Goal: Contribute content: Contribute content

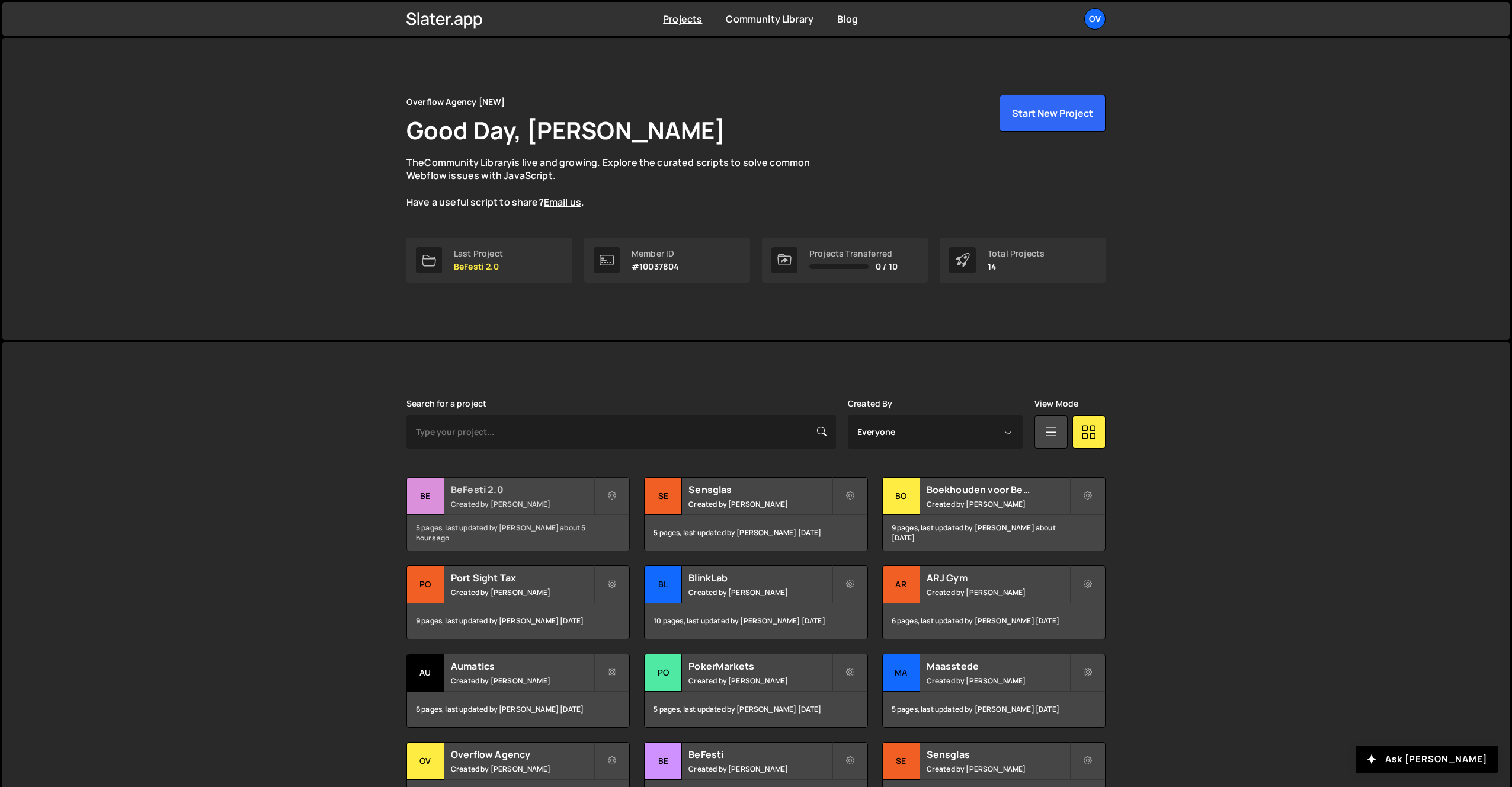
click at [484, 489] on h2 "BeFesti 2.0" at bounding box center [522, 489] width 143 height 13
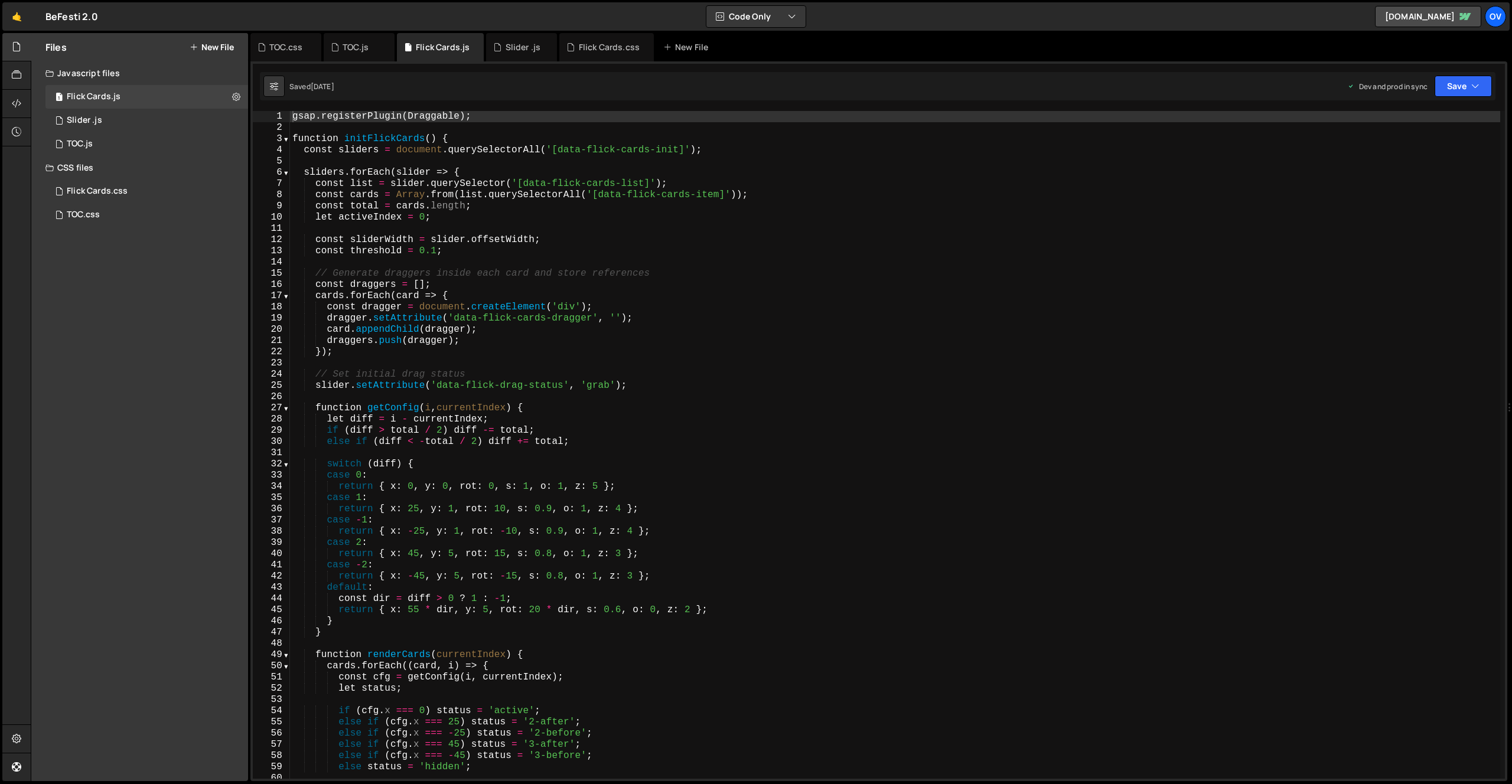
click at [204, 49] on button "New File" at bounding box center [212, 47] width 45 height 10
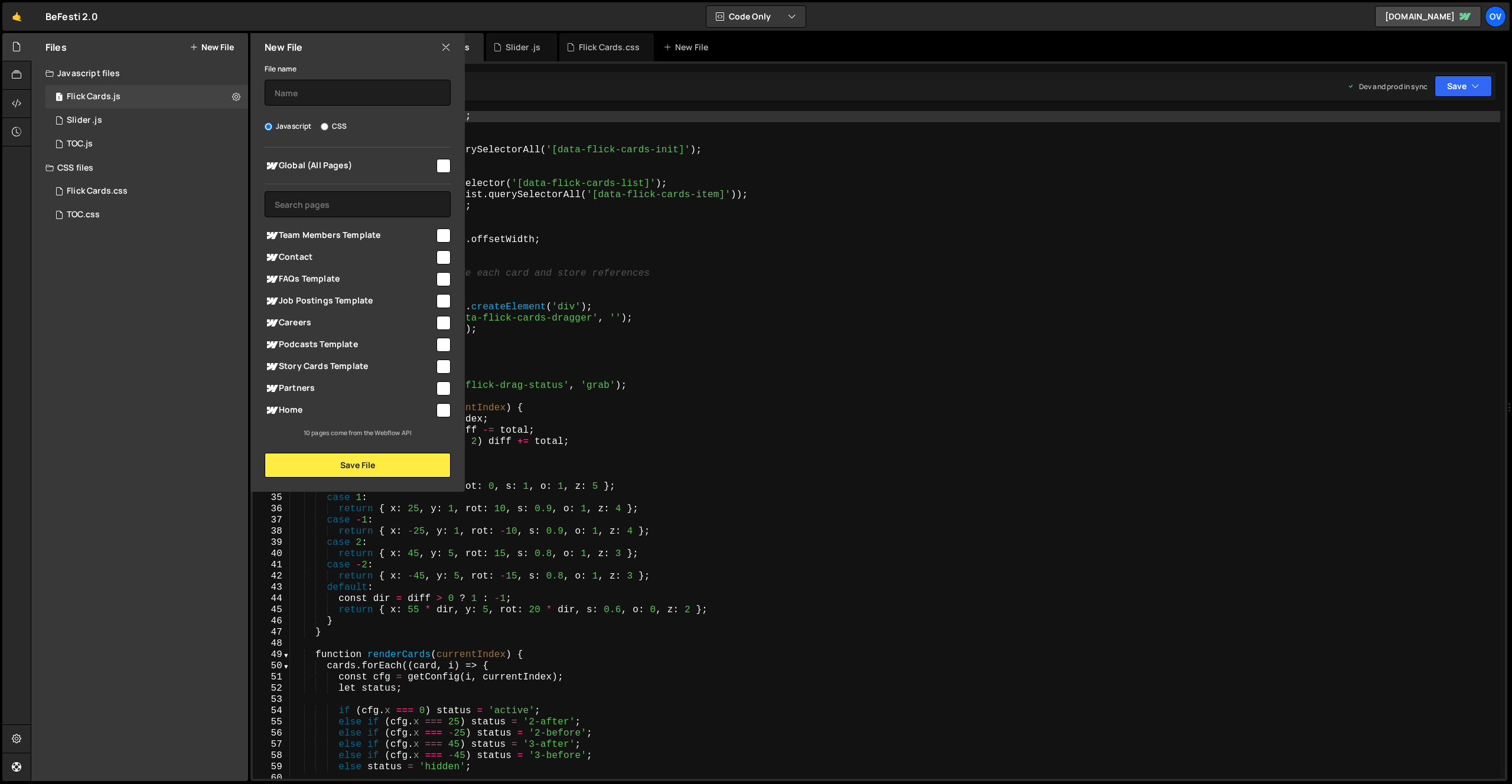
click at [391, 163] on span "Global (All Pages)" at bounding box center [349, 165] width 170 height 14
checkbox input "true"
click at [357, 87] on input "text" at bounding box center [357, 93] width 186 height 26
type input "preloader"
click at [411, 465] on button "Save File" at bounding box center [357, 465] width 186 height 24
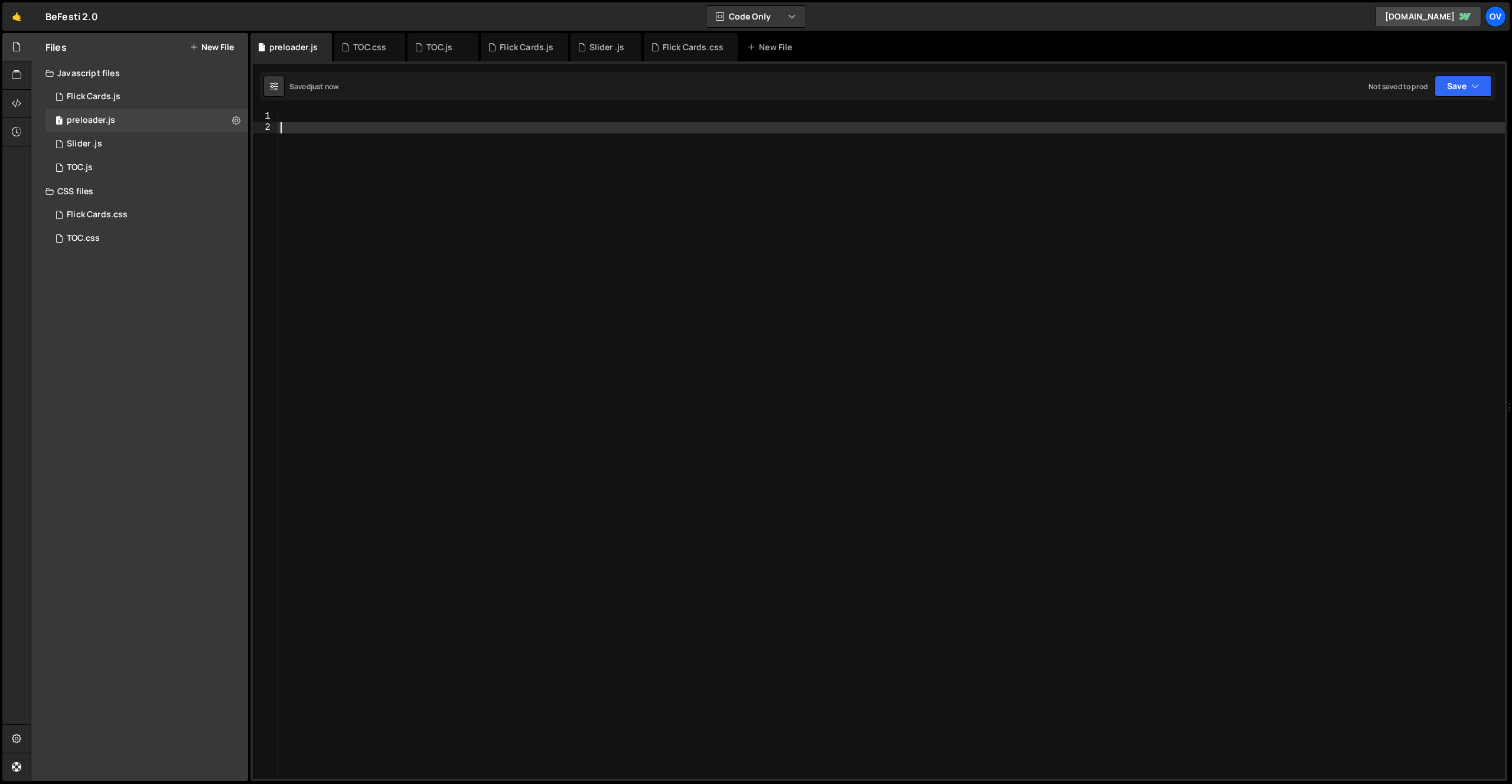
click at [526, 192] on div at bounding box center [891, 456] width 1227 height 690
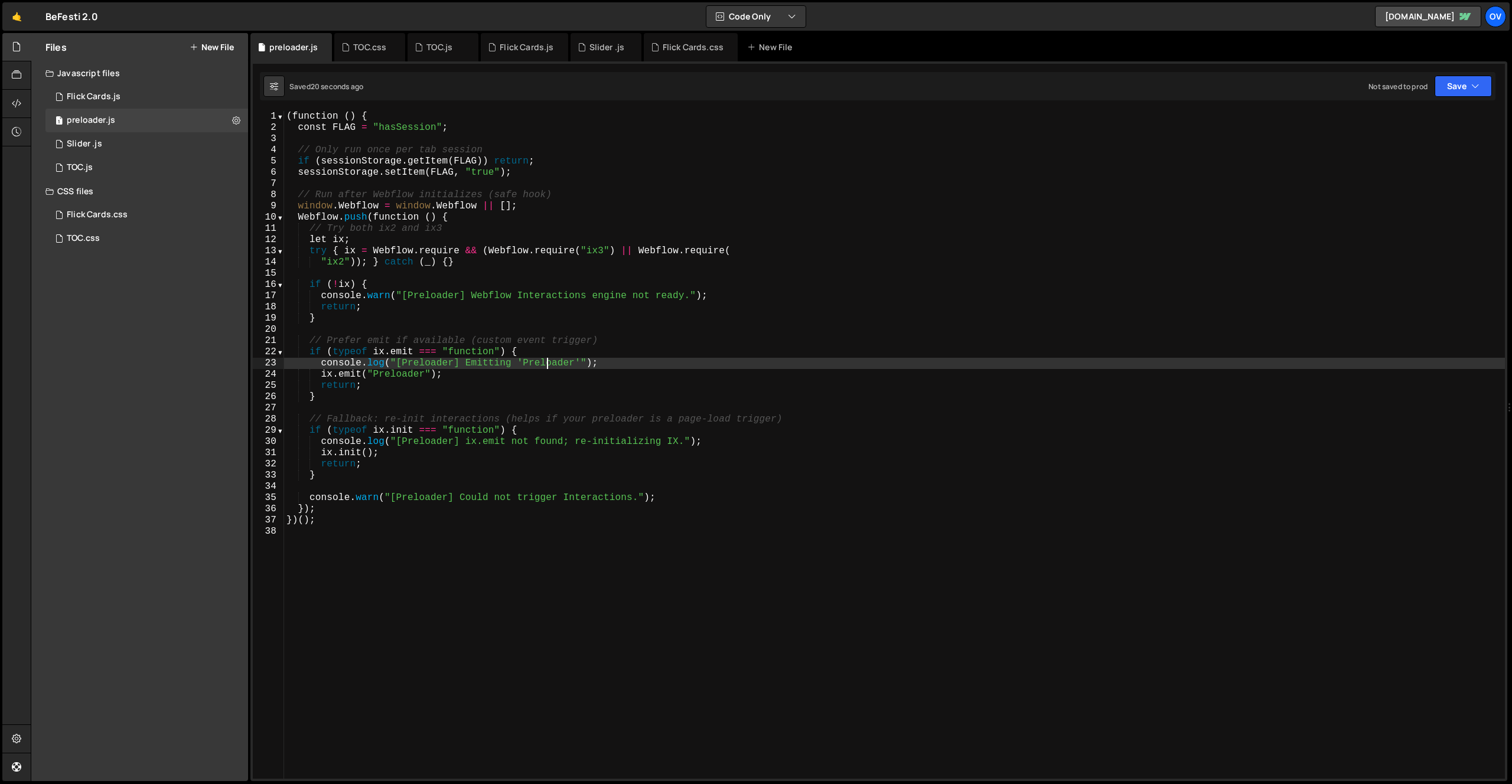
click at [547, 368] on div "( function ( ) { const FLAG = "hasSession" ; // Only run once per tab session i…" at bounding box center [894, 456] width 1220 height 690
click at [413, 372] on div "( function ( ) { const FLAG = "hasSession" ; // Only run once per tab session i…" at bounding box center [894, 456] width 1220 height 690
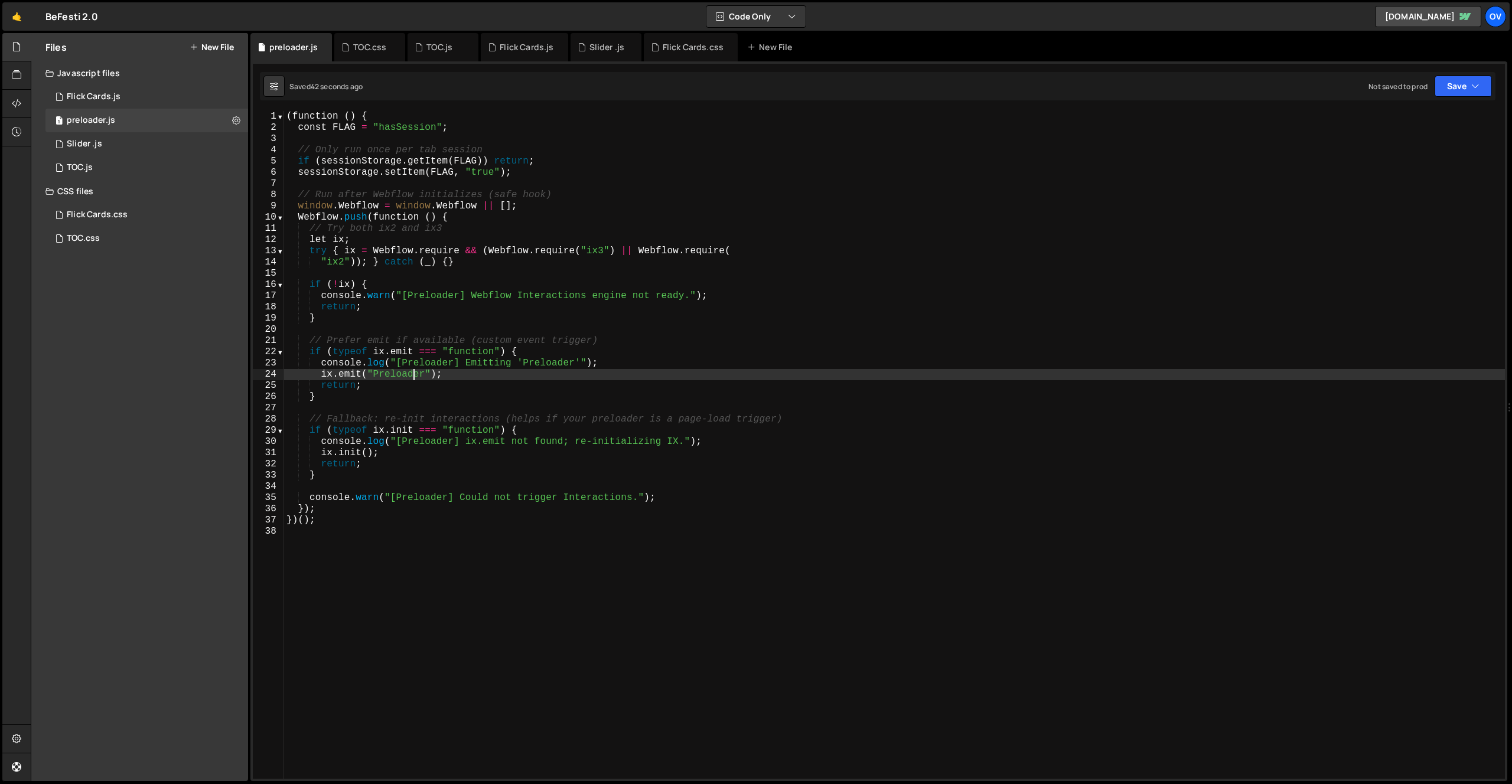
click at [413, 372] on div "( function ( ) { const FLAG = "hasSession" ; // Only run once per tab session i…" at bounding box center [894, 456] width 1220 height 690
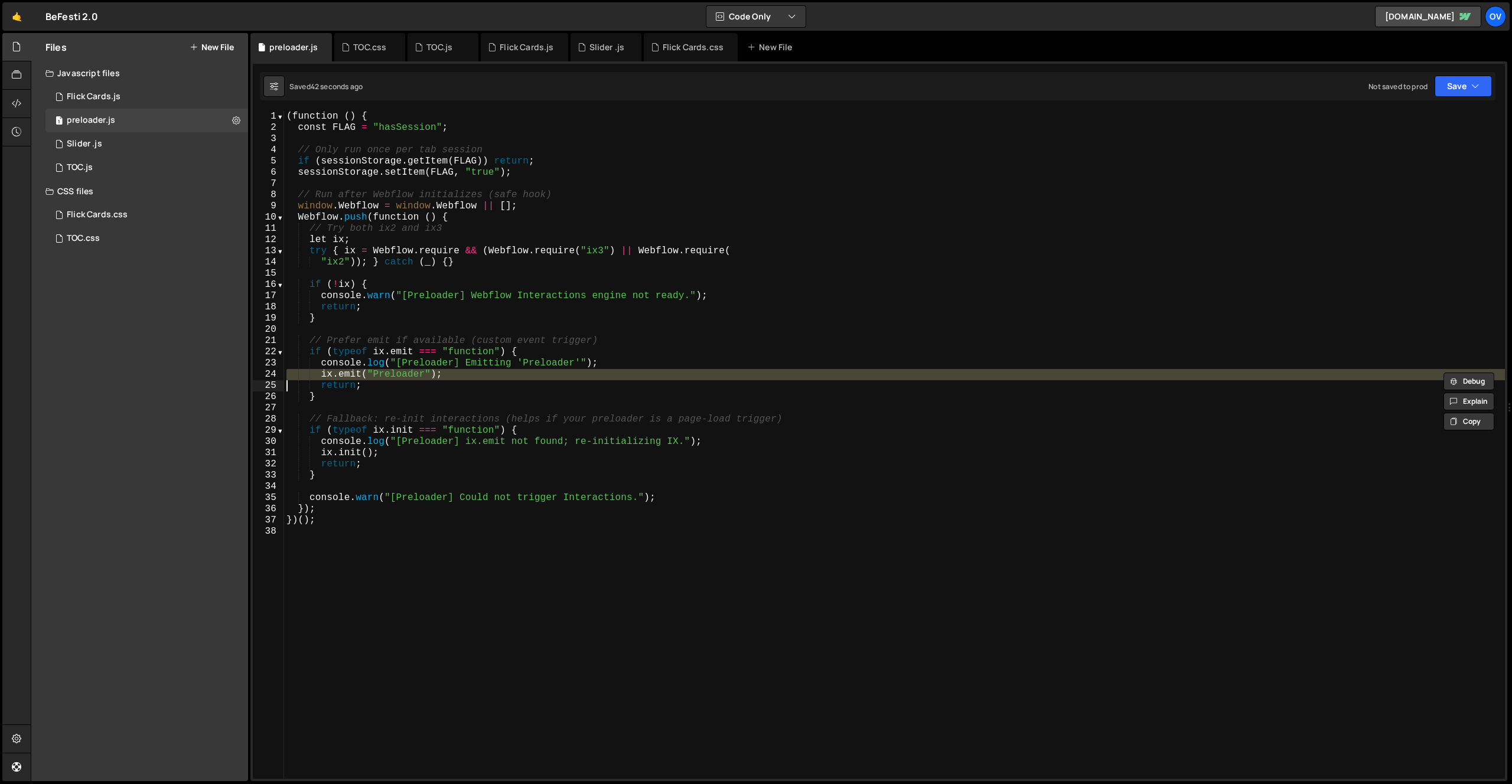
paste textarea "wfIx.emit("Session Start");"
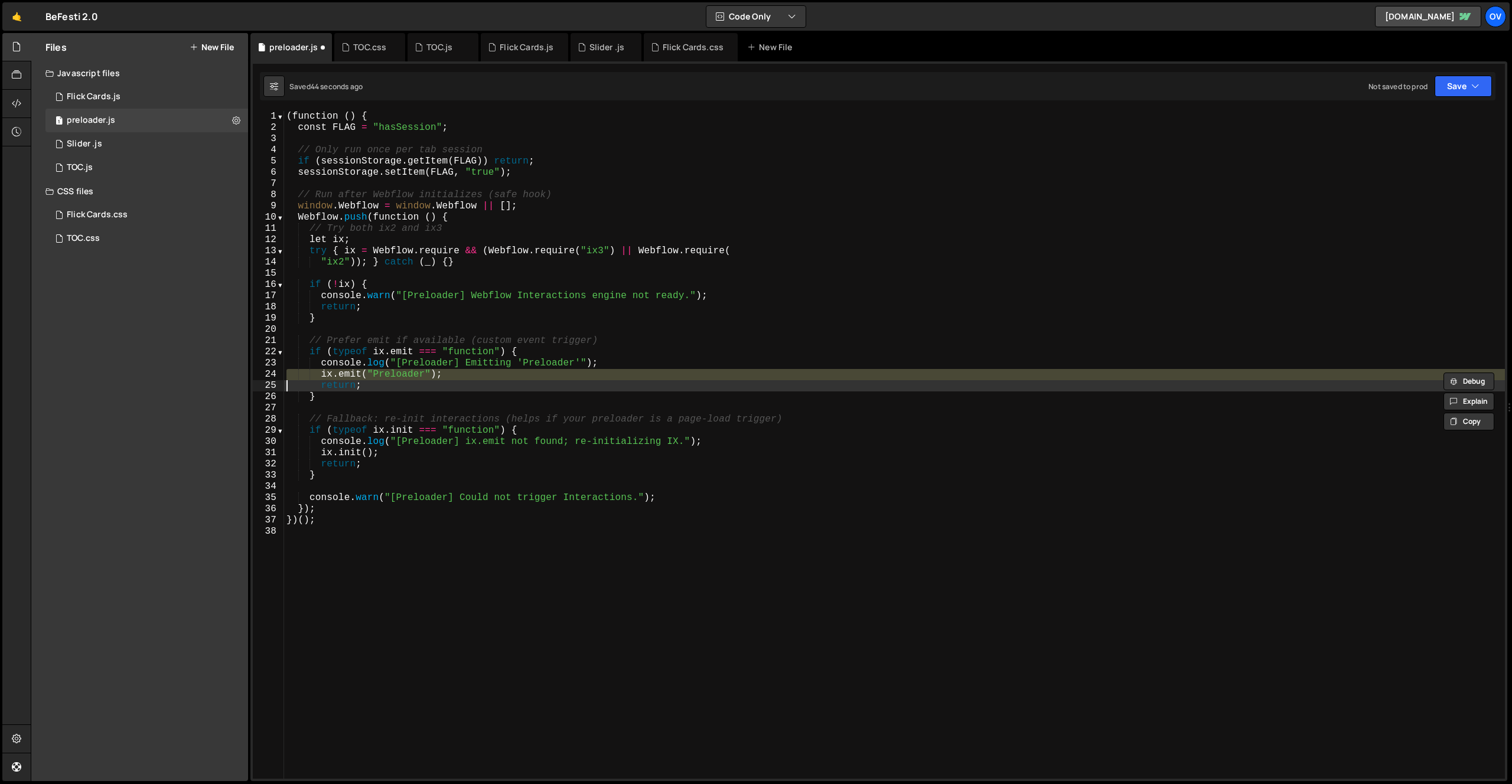
click at [467, 373] on div "( function ( ) { const FLAG = "hasSession" ; // Only run once per tab session i…" at bounding box center [894, 444] width 1220 height 668
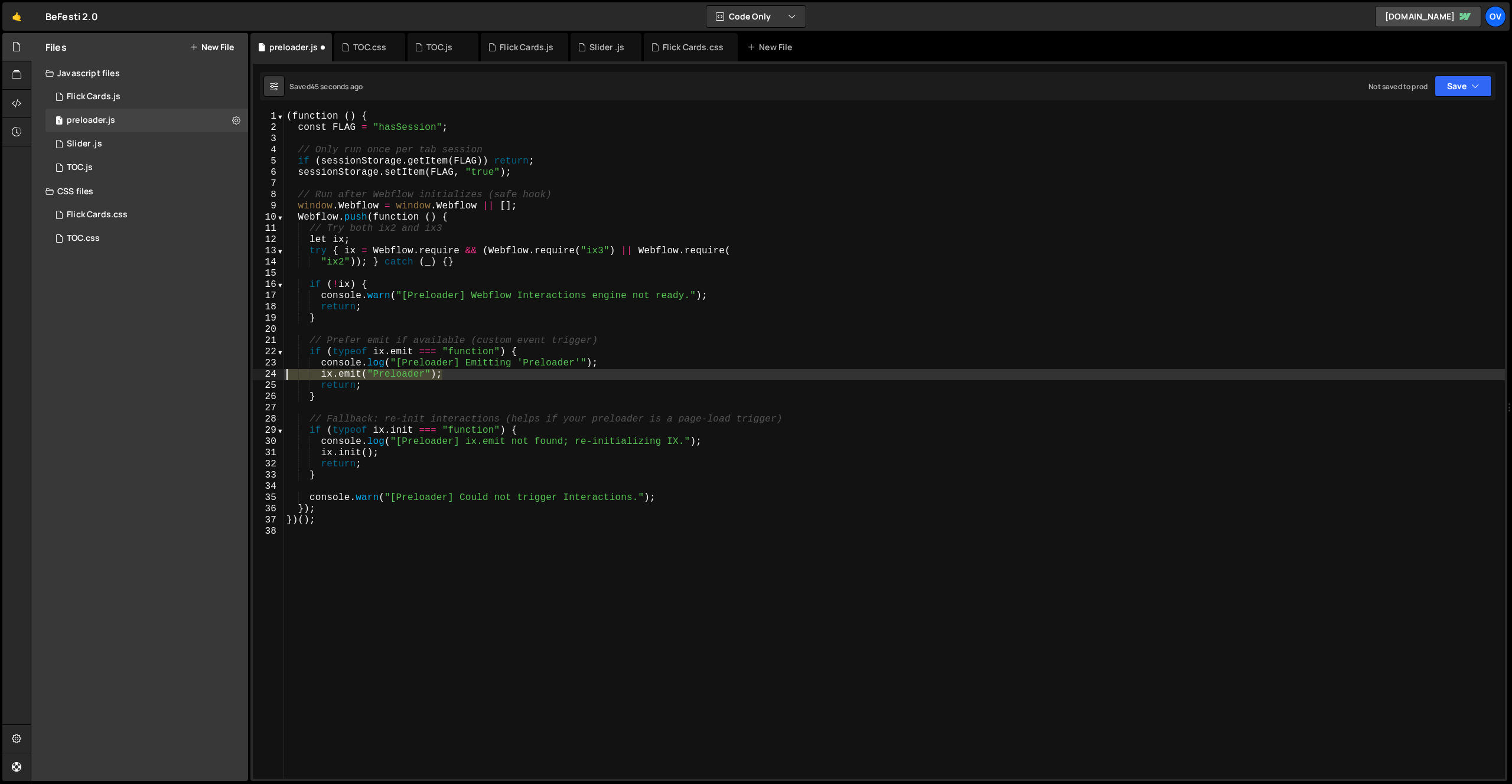
drag, startPoint x: 421, startPoint y: 374, endPoint x: 264, endPoint y: 370, distance: 157.1
click at [263, 371] on div "ix.emit("Preloader"); 1 2 3 4 5 6 7 8 9 10 11 12 13 14 15 16 17 18 19 20 21 22 …" at bounding box center [879, 444] width 1252 height 668
paste textarea "wfIx.emit("Session Start"
click at [288, 374] on div "( function ( ) { const FLAG = "hasSession" ; // Only run once per tab session i…" at bounding box center [894, 456] width 1220 height 690
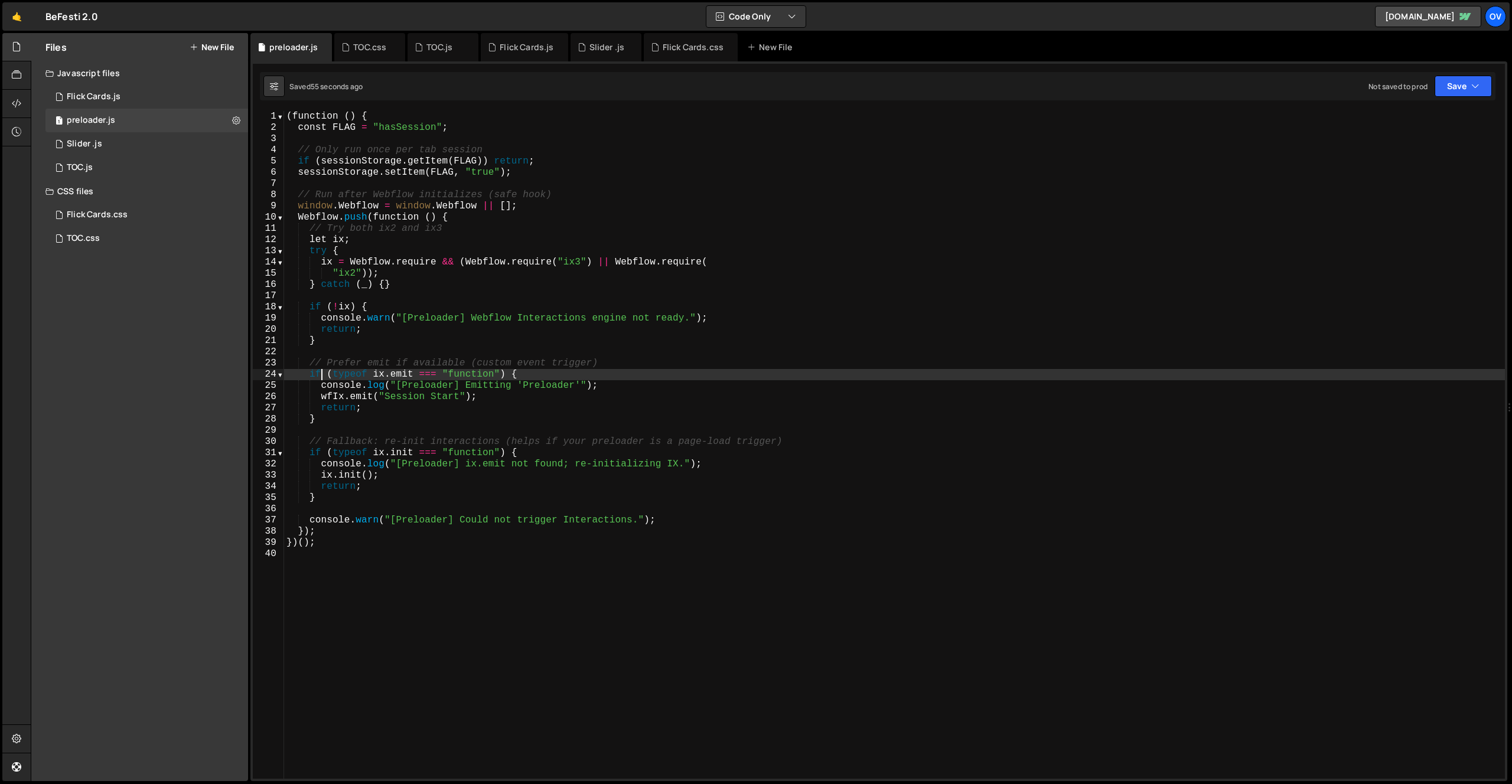
click at [554, 163] on div "( function ( ) { const FLAG = "hasSession" ; // Only run once per tab session i…" at bounding box center [894, 456] width 1220 height 690
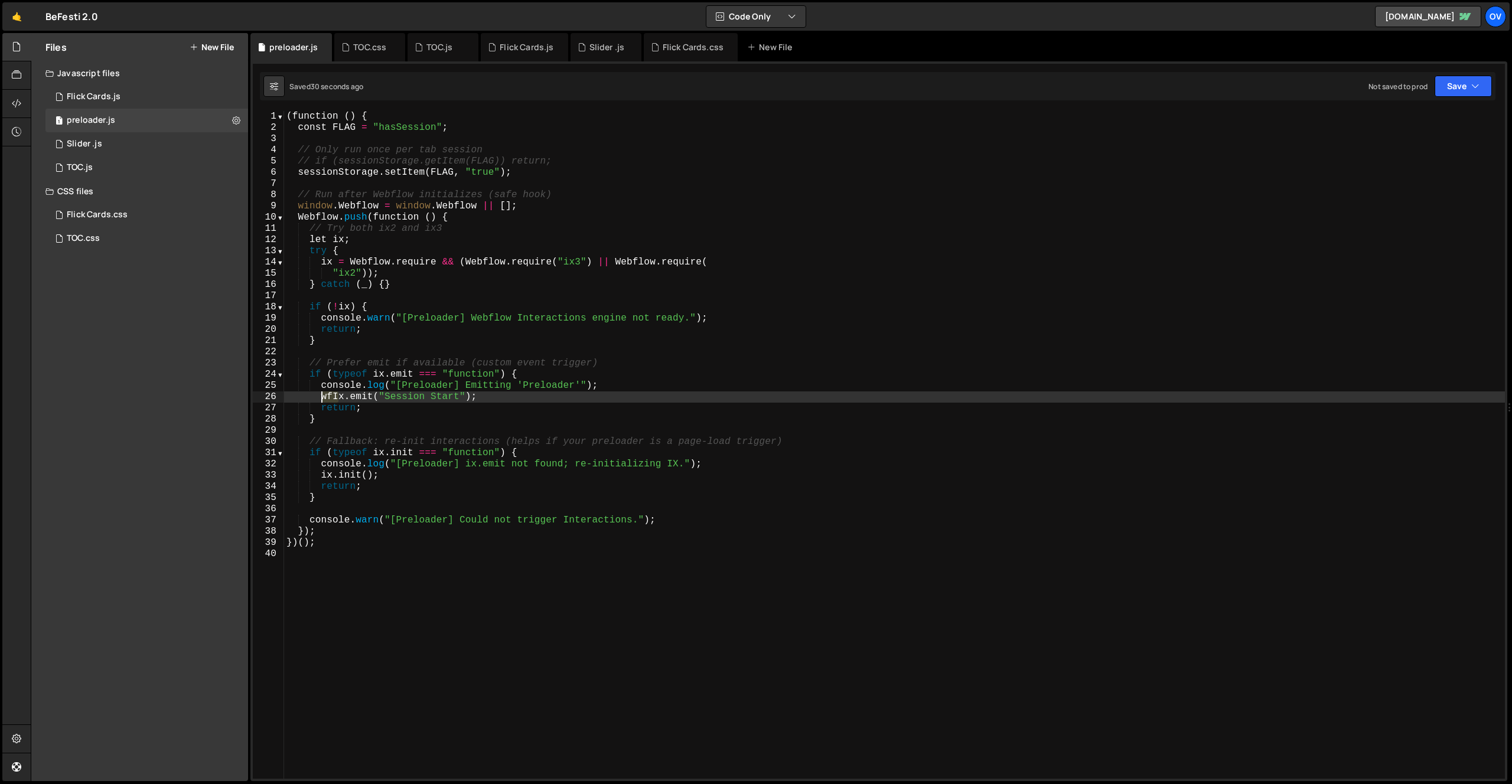
drag, startPoint x: 339, startPoint y: 396, endPoint x: 321, endPoint y: 394, distance: 18.1
click at [320, 394] on div "( function ( ) { const FLAG = "hasSession" ; // Only run once per tab session /…" at bounding box center [894, 456] width 1220 height 690
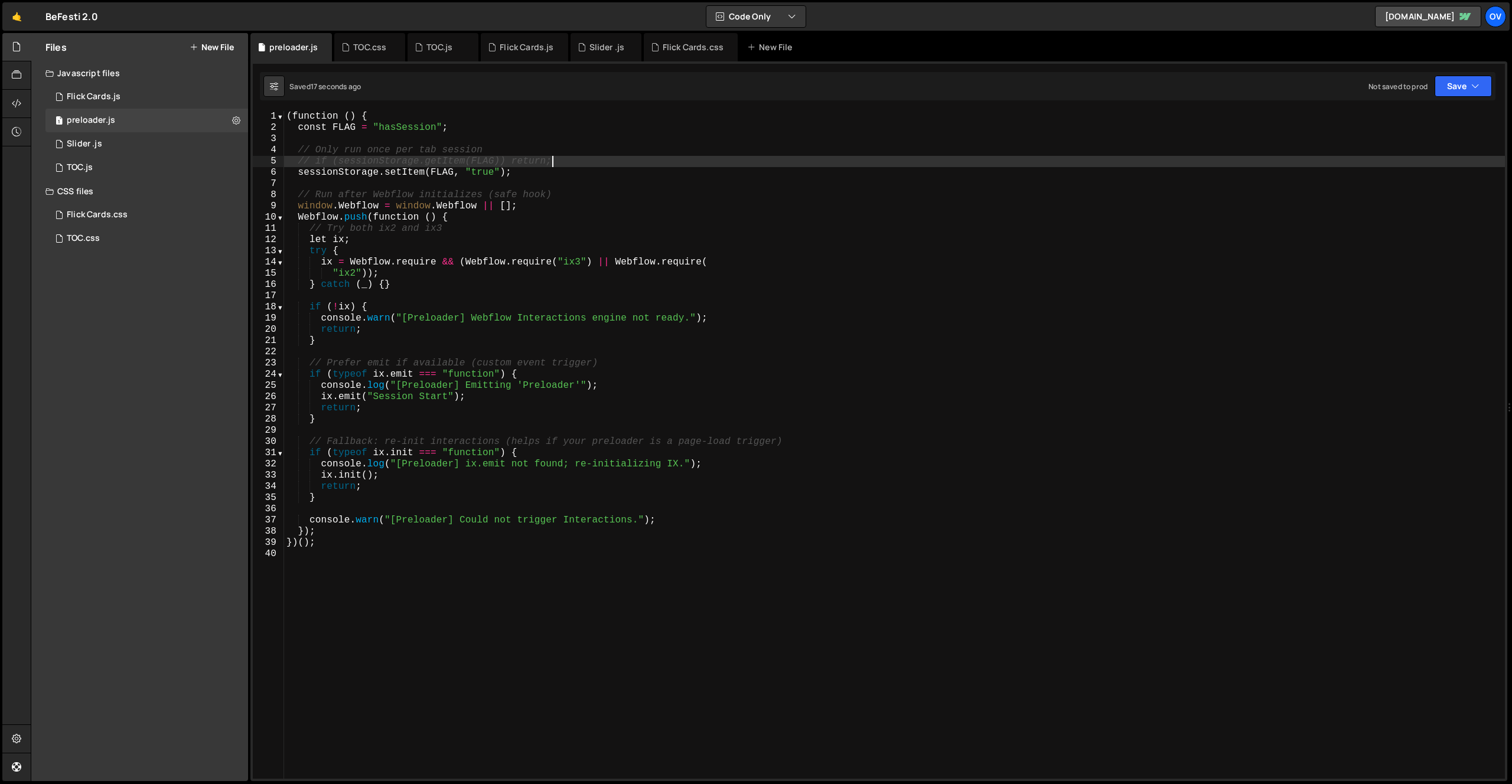
click at [571, 162] on div "( function ( ) { const FLAG = "hasSession" ; // Only run once per tab session /…" at bounding box center [894, 456] width 1220 height 690
type textarea "if (sessionStorage.getItem(FLAG)) return;"
click at [366, 556] on div "( function ( ) { const FLAG = "hasSession" ; // Only run once per tab session i…" at bounding box center [894, 456] width 1220 height 690
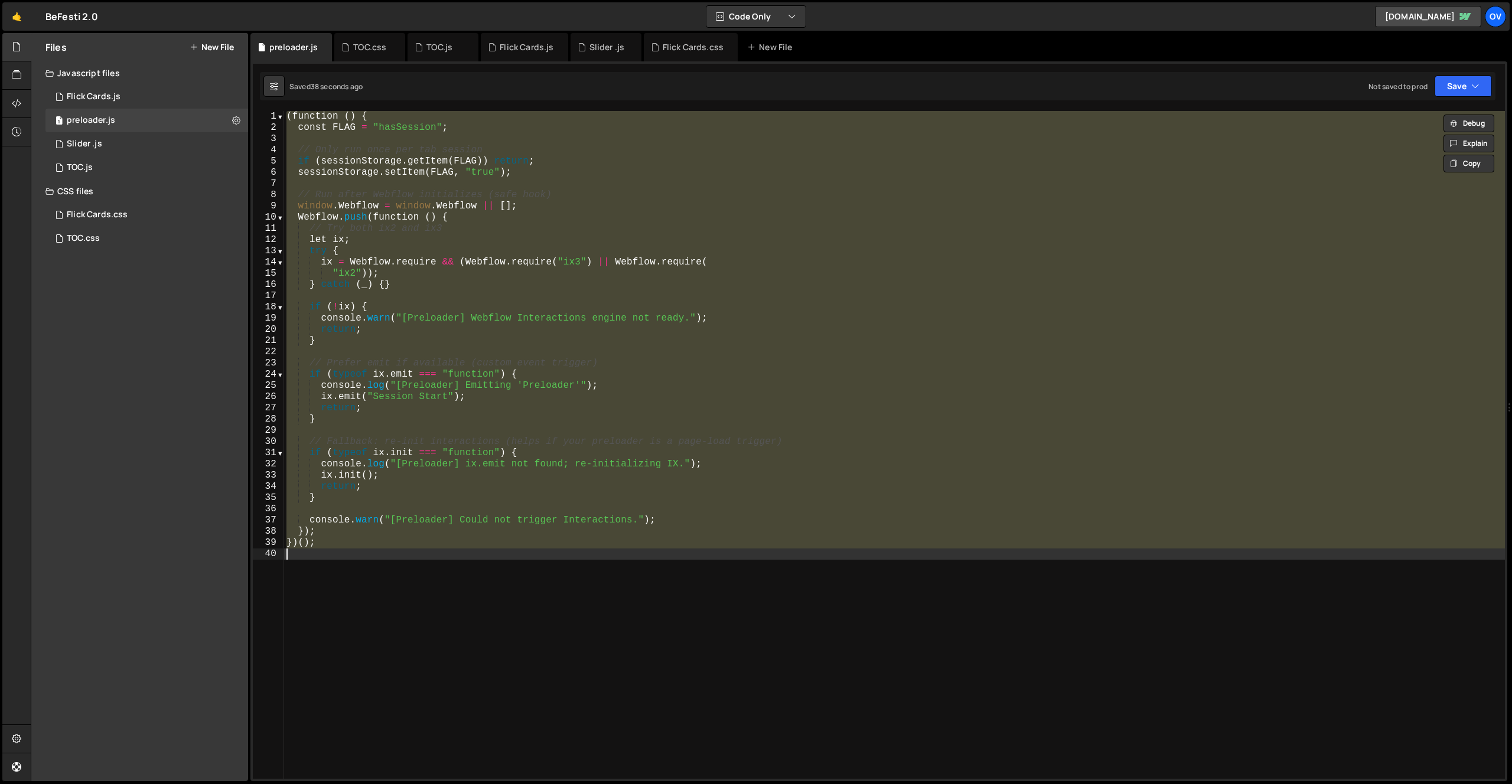
type textarea "// })();"
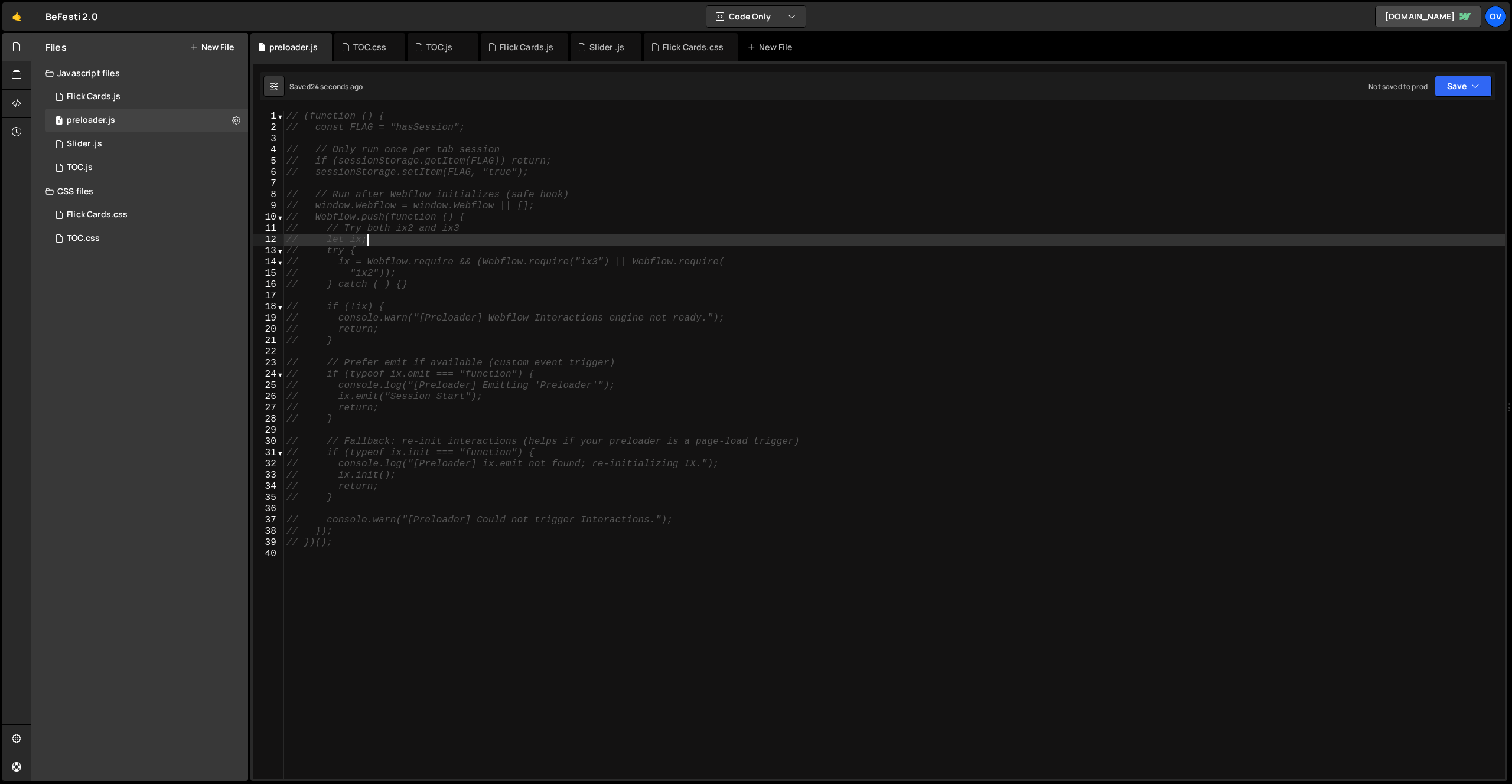
click at [658, 240] on div "// (function () { // const FLAG = "hasSession"; // // Only run once per tab ses…" at bounding box center [894, 456] width 1220 height 690
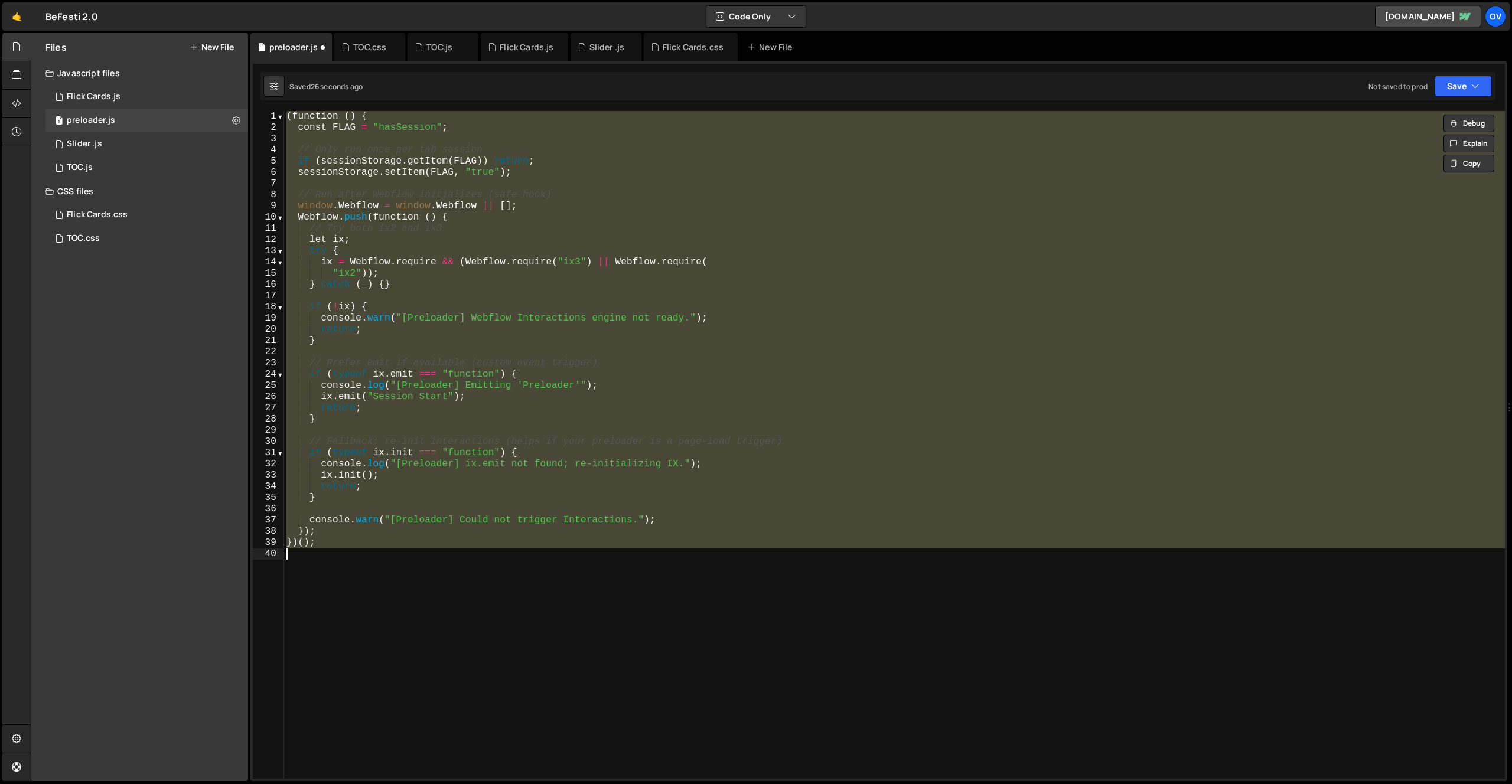
type textarea "// })();"
